Goal: Contribute content

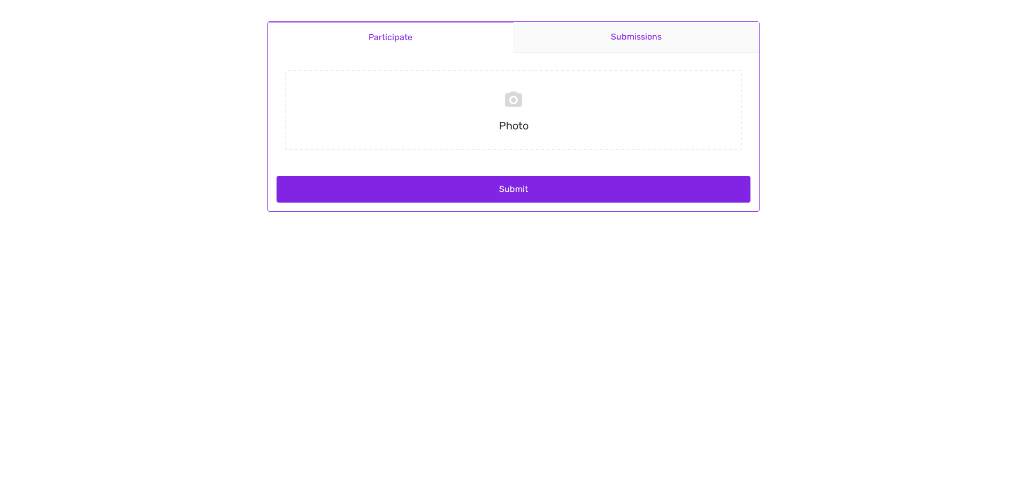
click at [603, 28] on link "Submissions" at bounding box center [636, 37] width 246 height 31
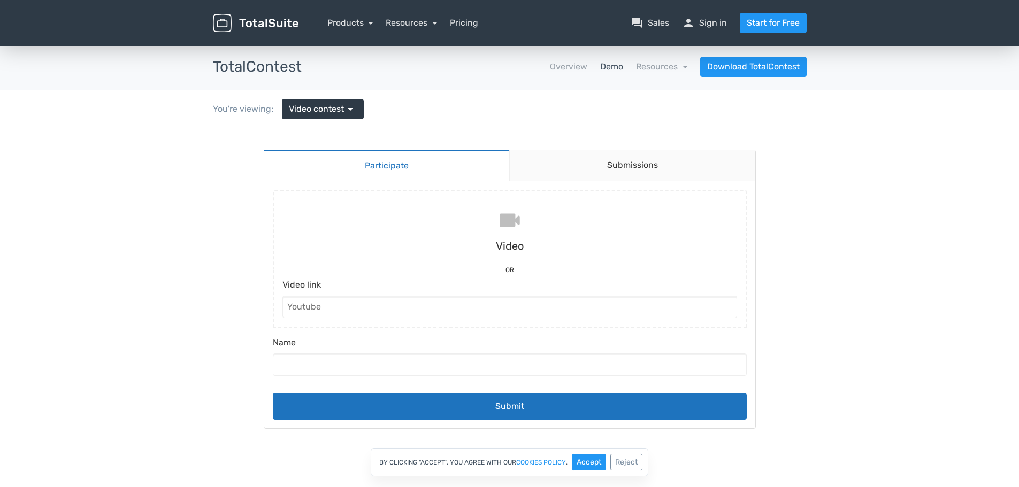
click at [511, 231] on input "file" at bounding box center [509, 230] width 482 height 80
type input "C:\fakepath\[PERSON_NAME] Humana-[PERSON_NAME] and [PERSON_NAME] win AVP Huntin…"
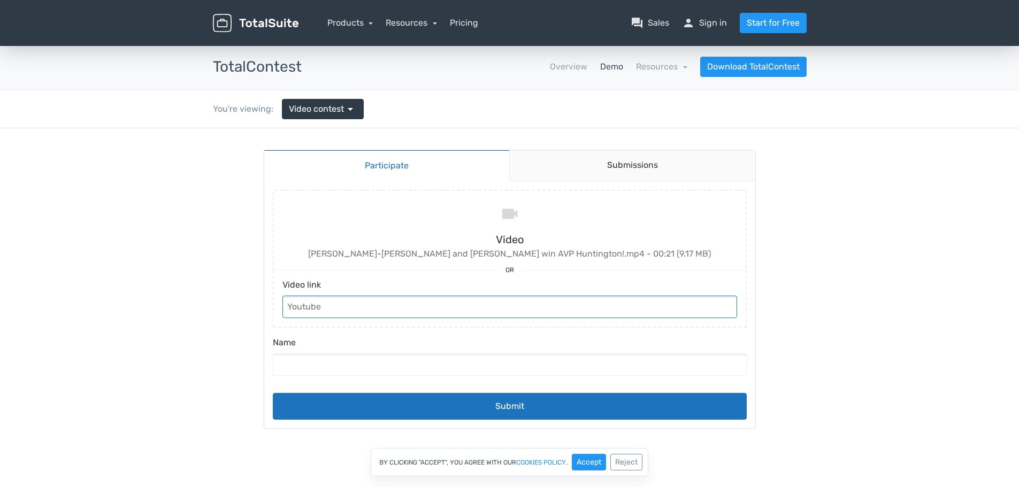
click at [415, 312] on input "Video link" at bounding box center [509, 307] width 455 height 22
click at [396, 369] on input "Name" at bounding box center [510, 365] width 474 height 22
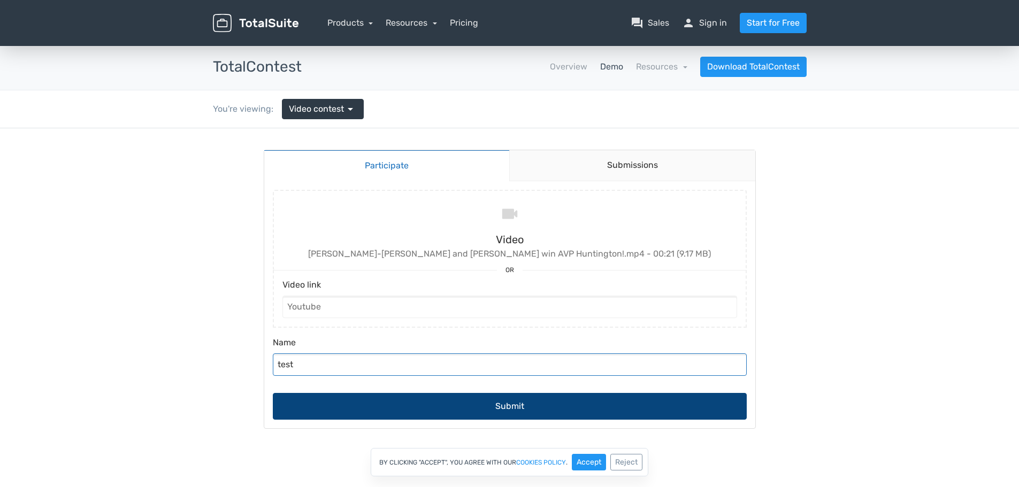
type input "test"
click at [516, 406] on button "Submit" at bounding box center [510, 406] width 474 height 27
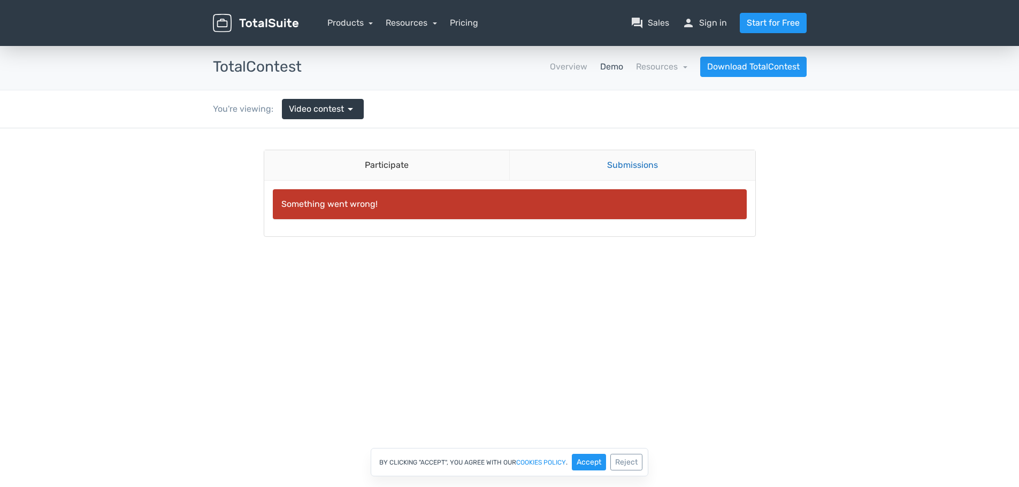
click at [646, 162] on link "Submissions" at bounding box center [632, 165] width 246 height 30
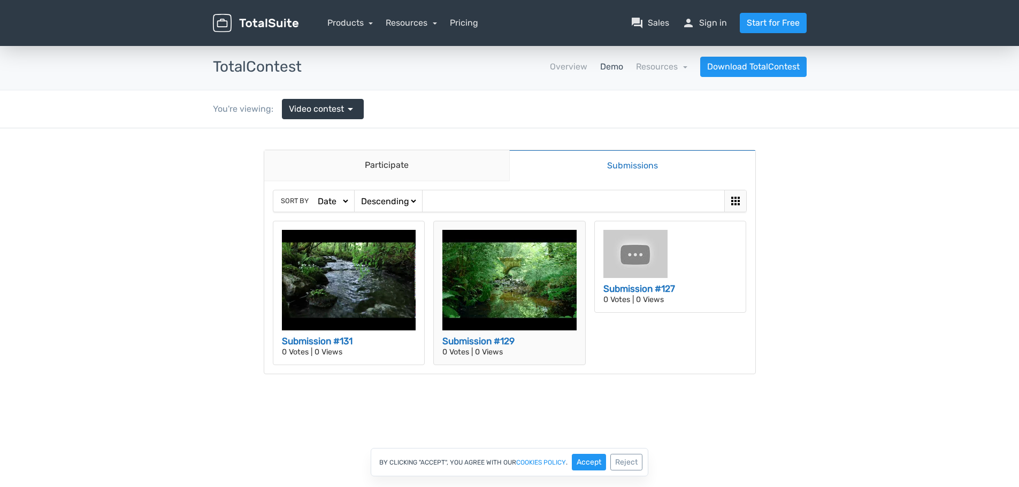
click at [501, 278] on img at bounding box center [509, 280] width 134 height 101
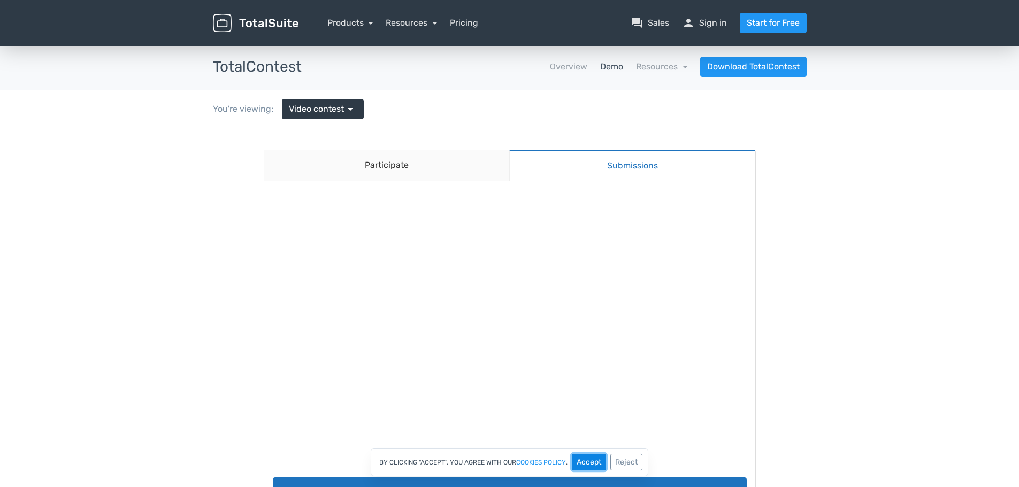
click at [594, 464] on button "Accept" at bounding box center [589, 462] width 34 height 17
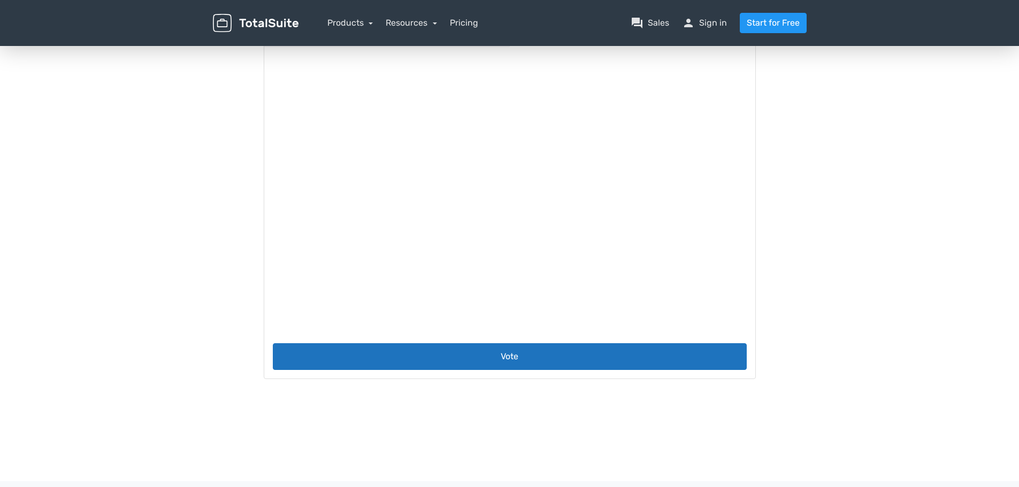
scroll to position [214, 0]
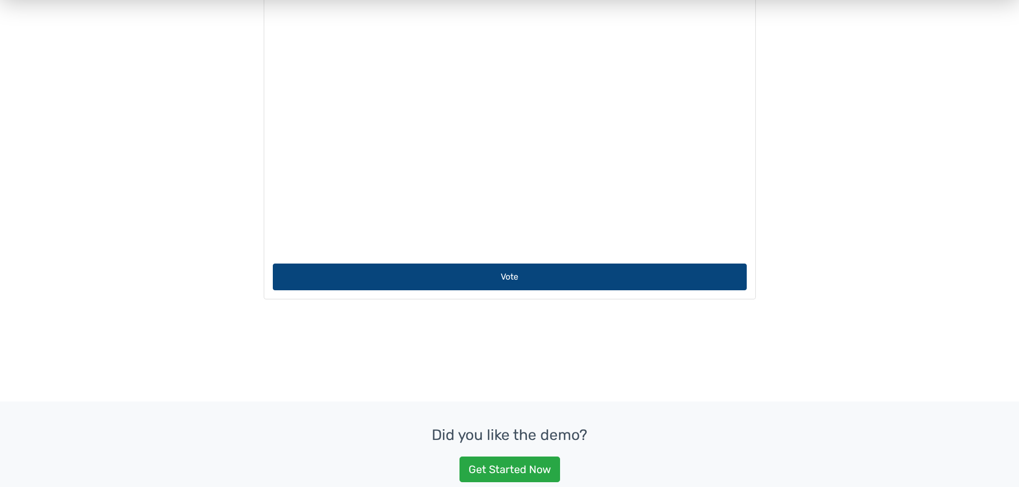
click at [514, 278] on button "Vote" at bounding box center [510, 277] width 474 height 27
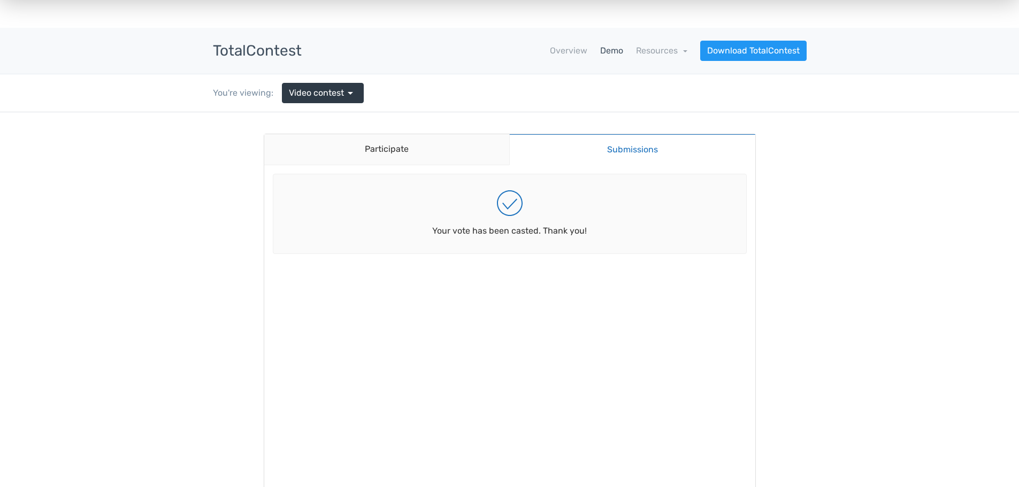
scroll to position [0, 0]
